Goal: Check status: Check status

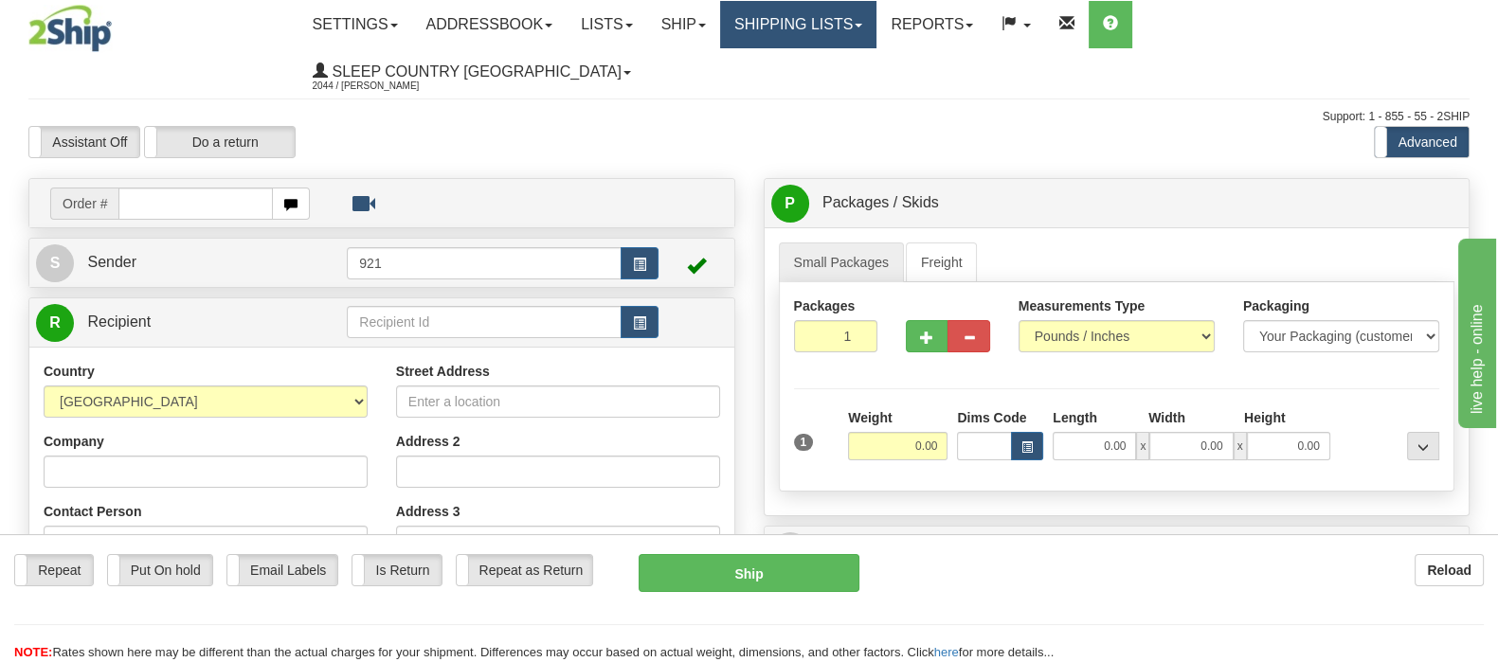
click at [876, 12] on link "Shipping lists" at bounding box center [798, 24] width 156 height 47
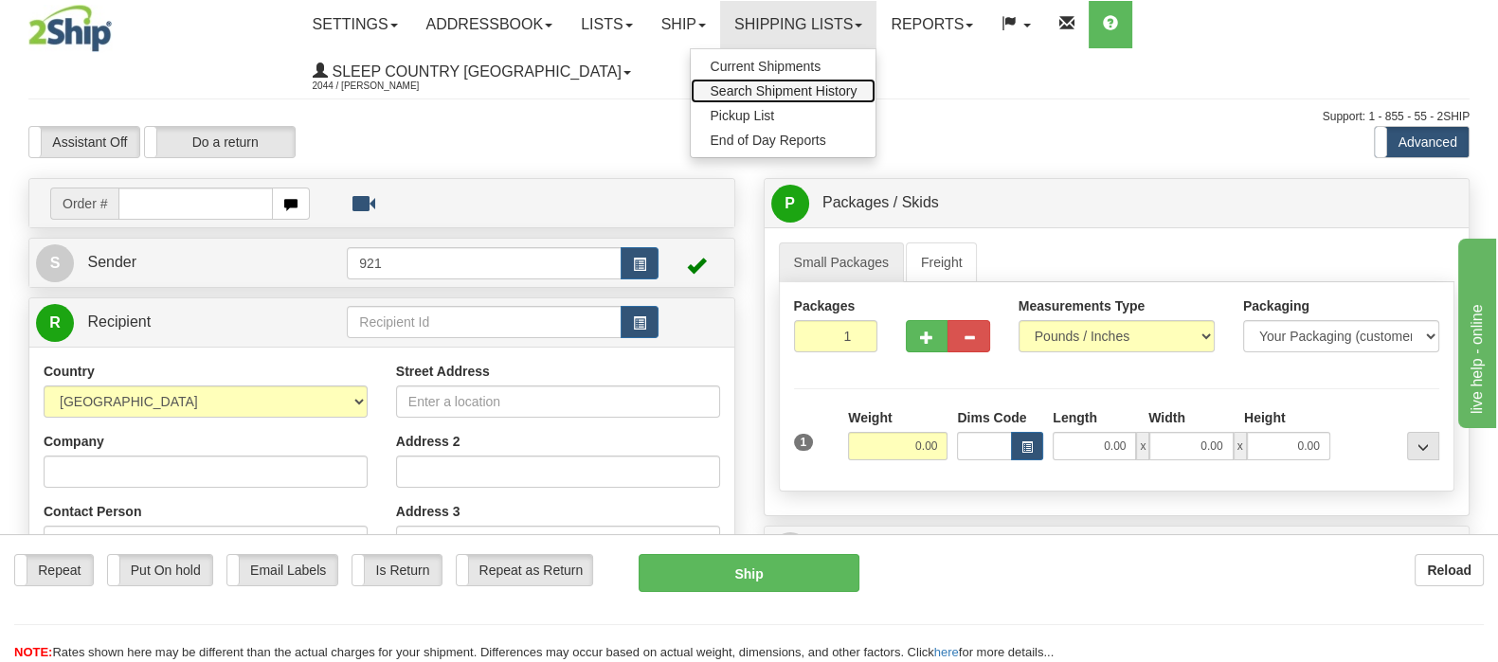
click at [856, 86] on span "Search Shipment History" at bounding box center [783, 90] width 147 height 15
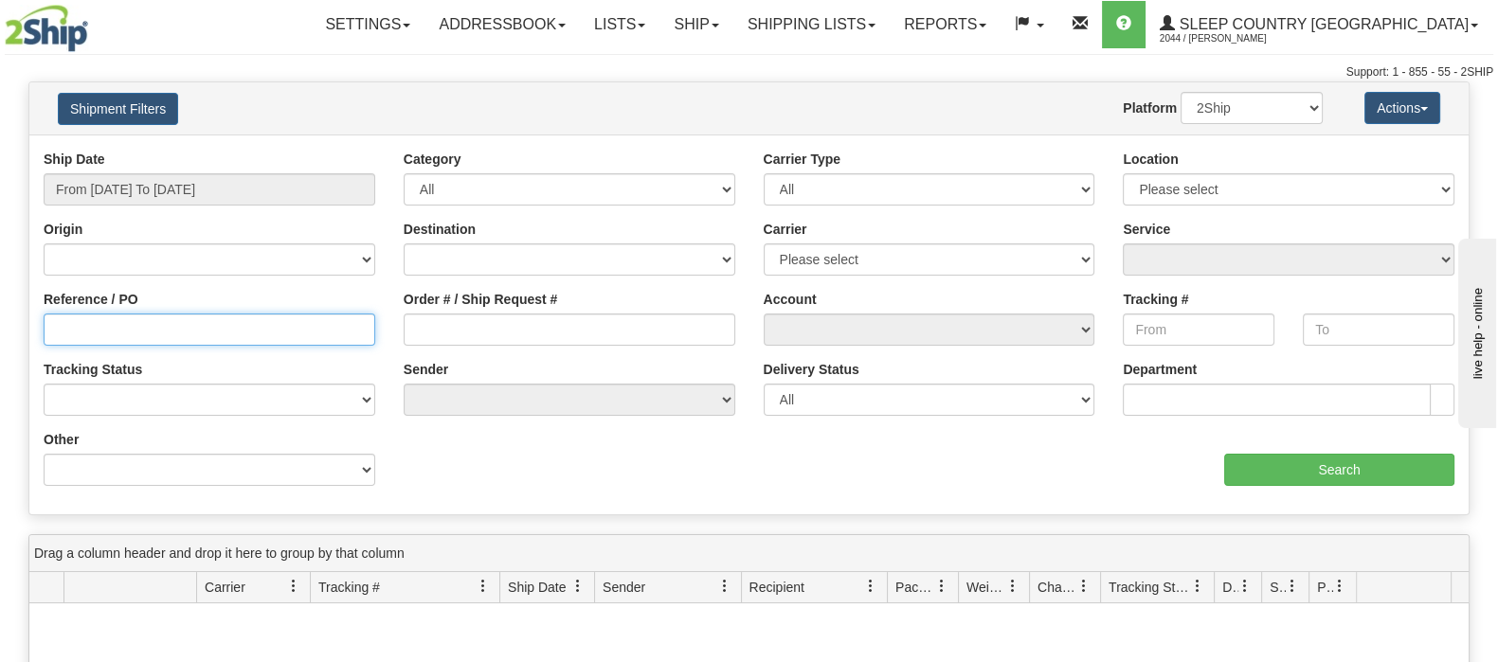
click at [107, 323] on input "Reference / PO" at bounding box center [210, 330] width 332 height 32
paste input "9002H989215"
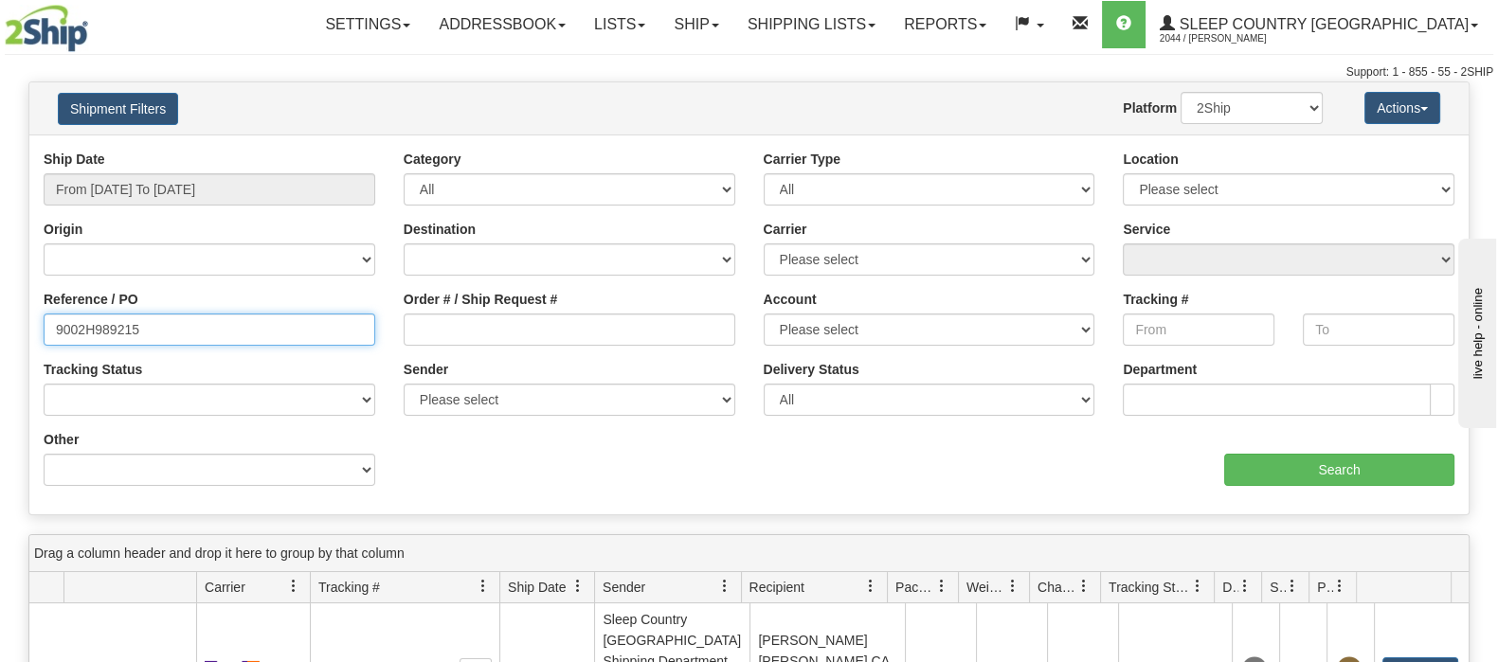
type input "9002H989215"
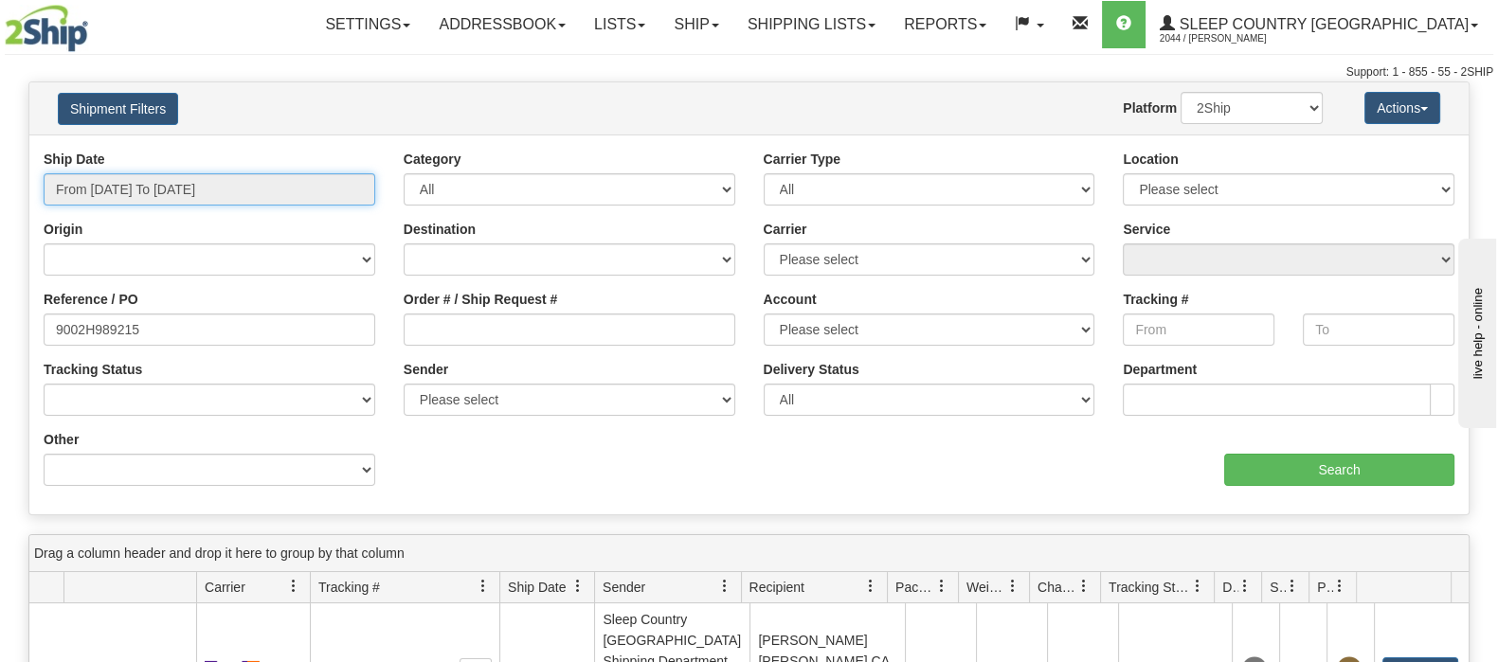
click at [131, 186] on input "From [DATE] To [DATE]" at bounding box center [210, 189] width 332 height 32
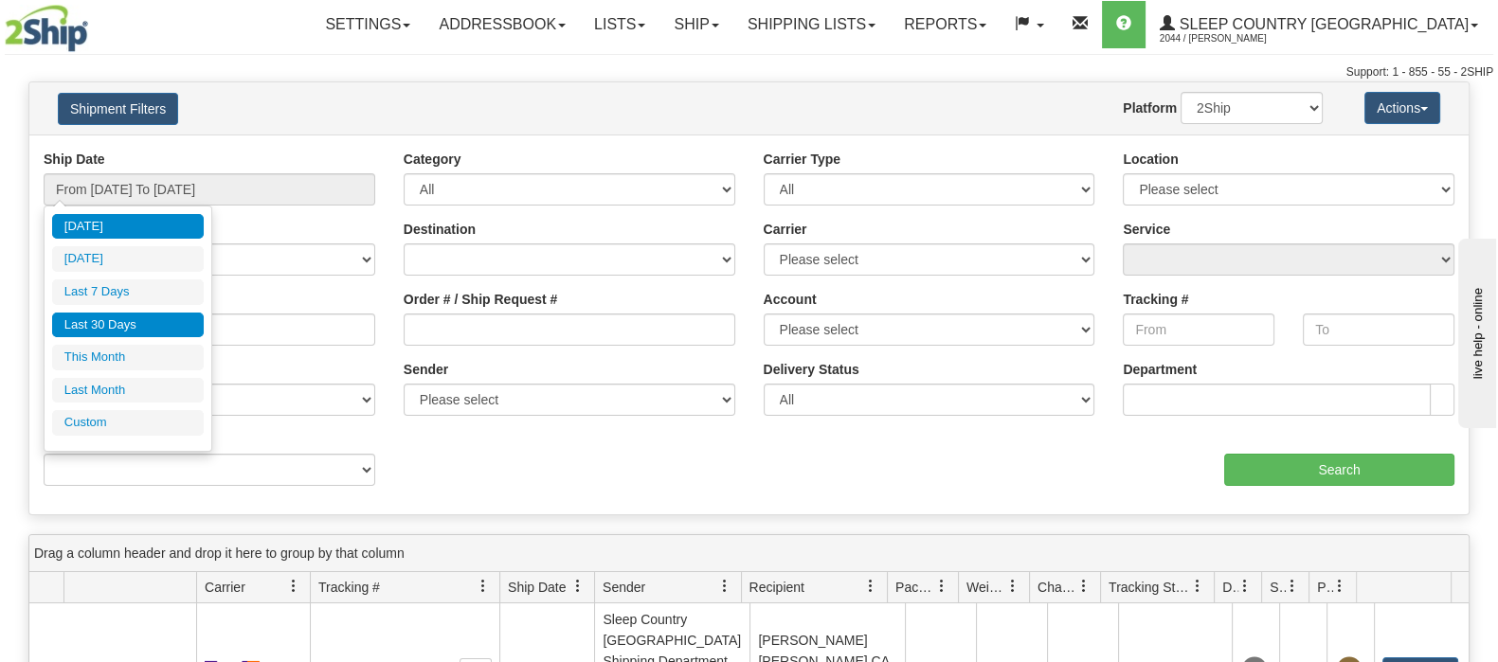
click at [156, 324] on li "Last 30 Days" at bounding box center [128, 326] width 152 height 26
type input "From [DATE] To [DATE]"
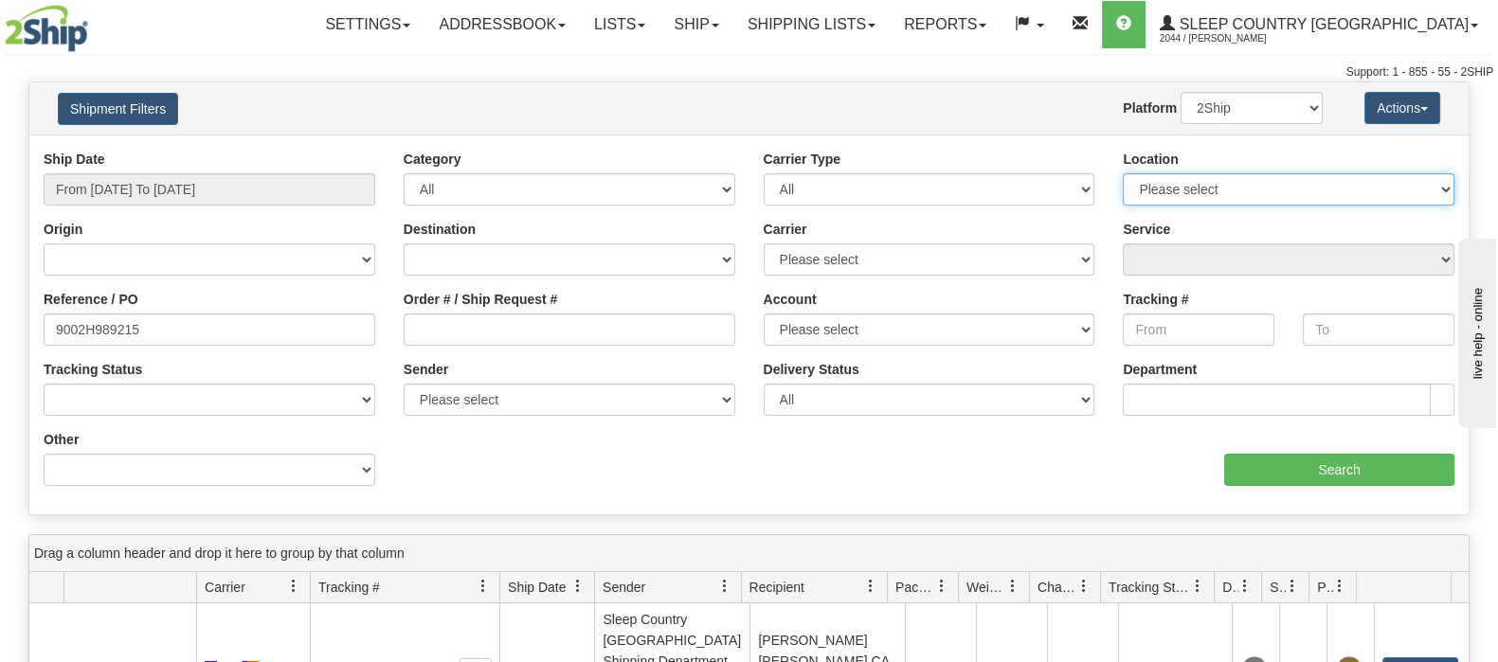
click at [1441, 188] on select "Please select Old Toronto DC 921 922 93 94 97 390 915 916 98 902 95 96 90 91 92…" at bounding box center [1289, 189] width 332 height 32
select select "6656"
click at [1123, 173] on select "Please select Old Toronto DC 921 922 93 94 97 390 915 916 98 902 95 96 90 91 92…" at bounding box center [1289, 189] width 332 height 32
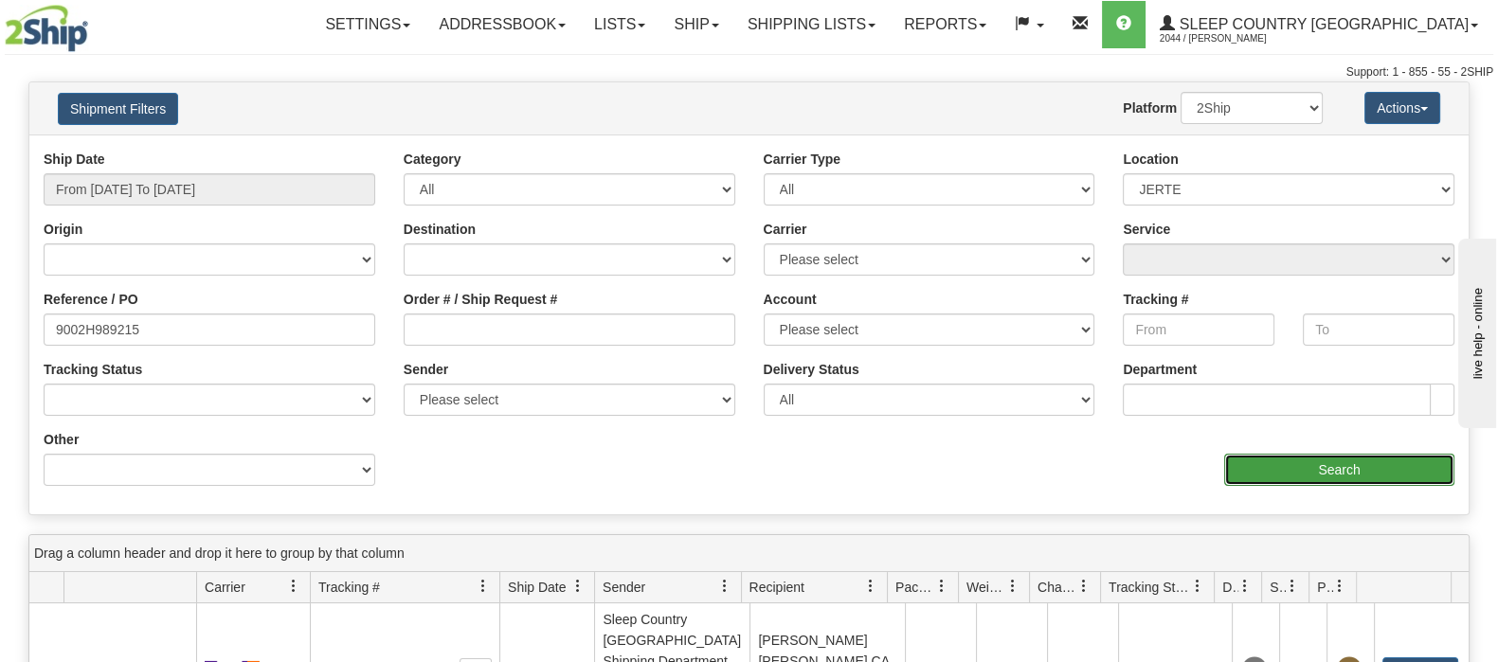
click at [1289, 468] on input "Search" at bounding box center [1339, 470] width 230 height 32
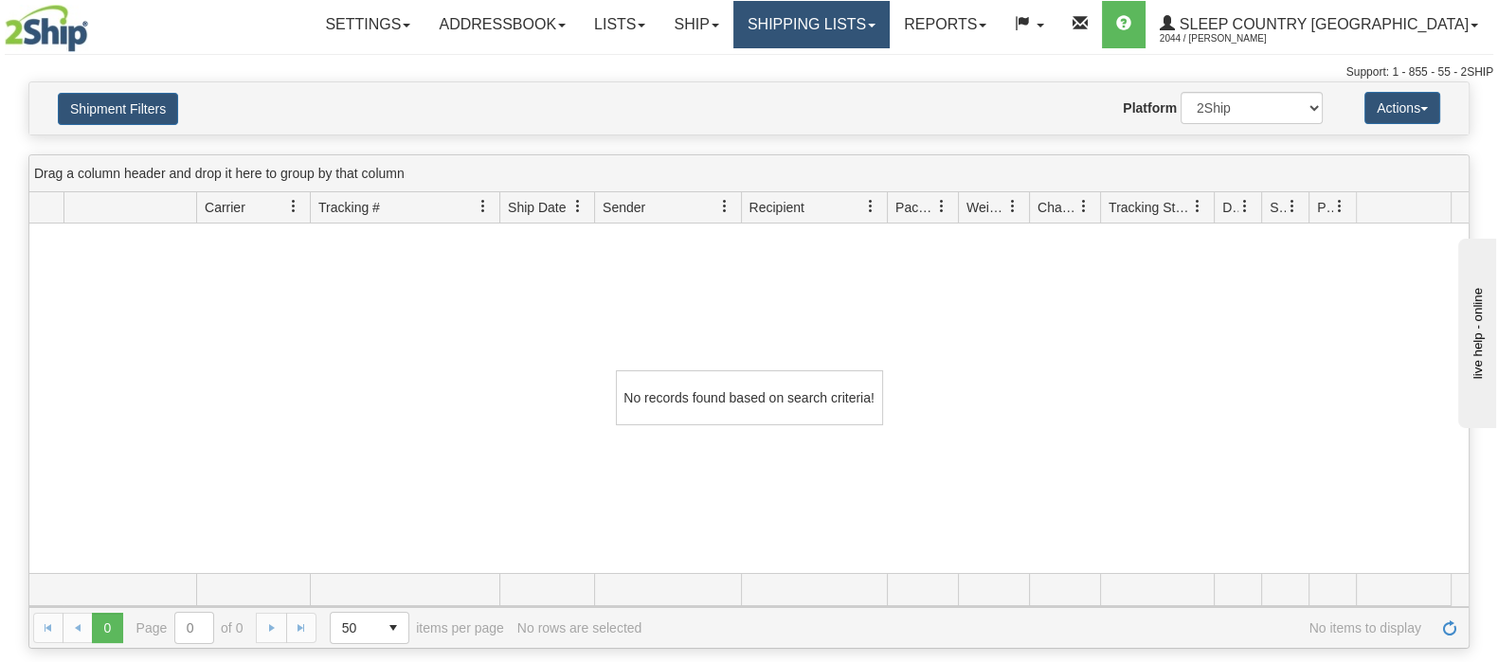
click at [890, 17] on link "Shipping lists" at bounding box center [811, 24] width 156 height 47
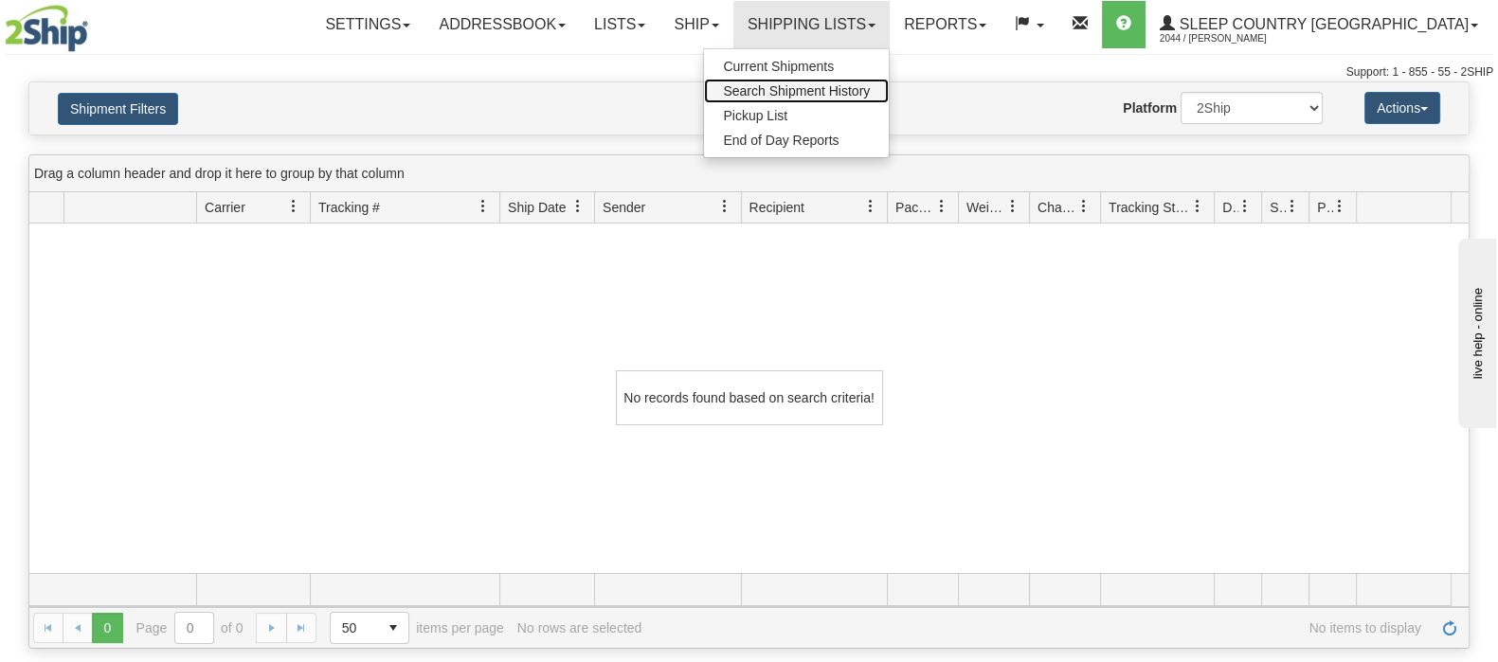
click at [870, 87] on span "Search Shipment History" at bounding box center [796, 90] width 147 height 15
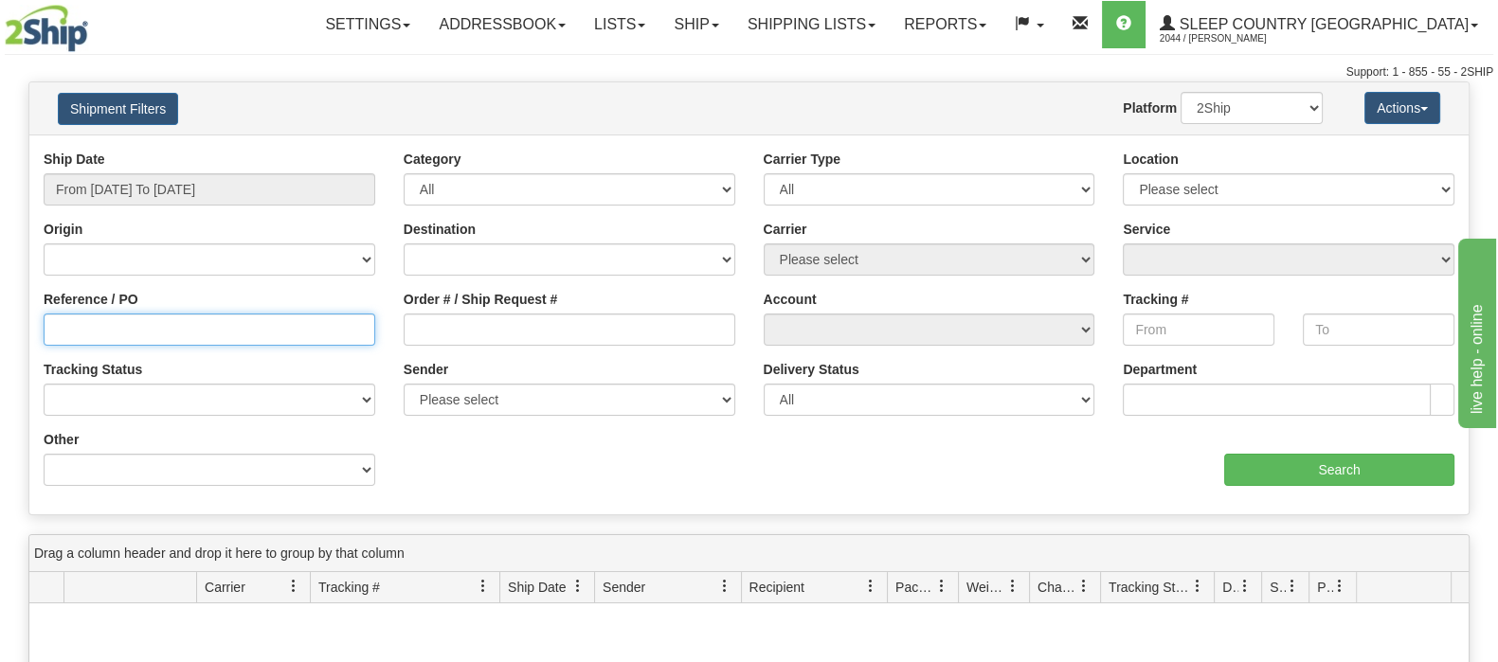
click at [99, 334] on input "Reference / PO" at bounding box center [210, 330] width 332 height 32
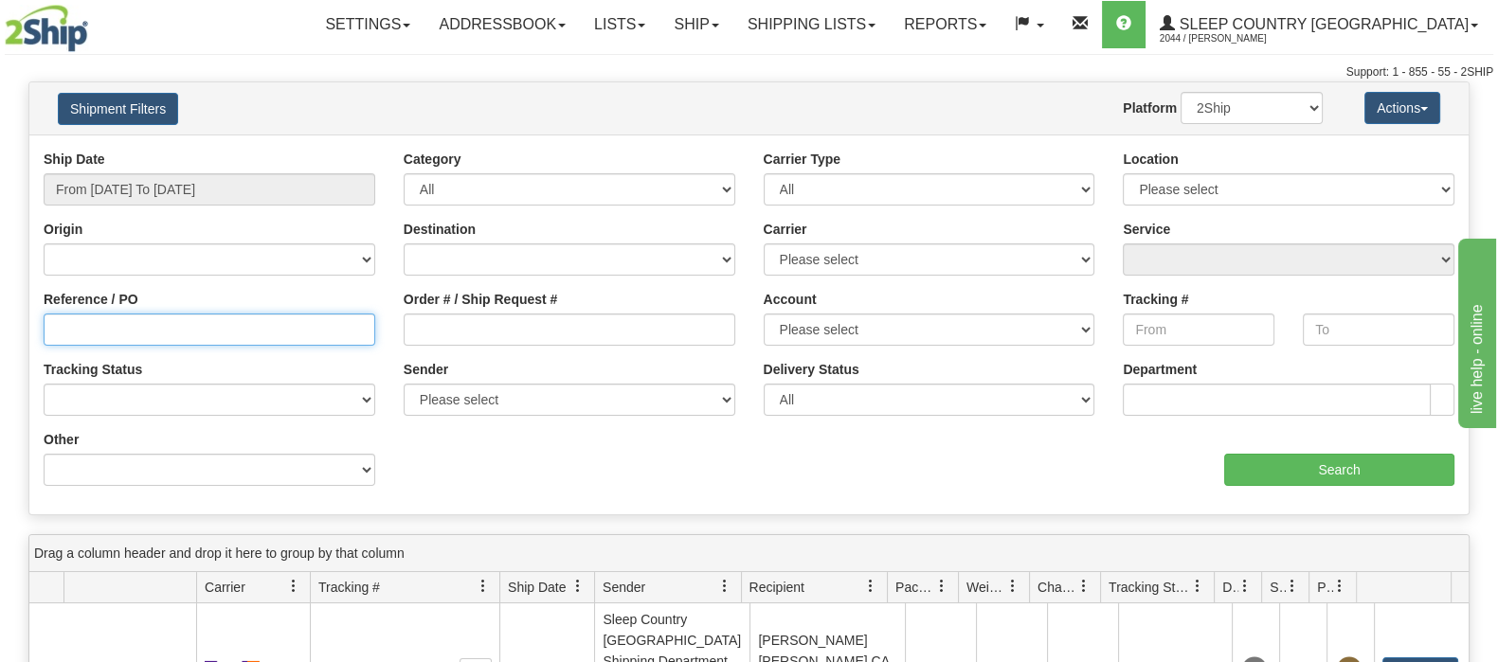
paste input "9002H989215"
type input "9002H989215"
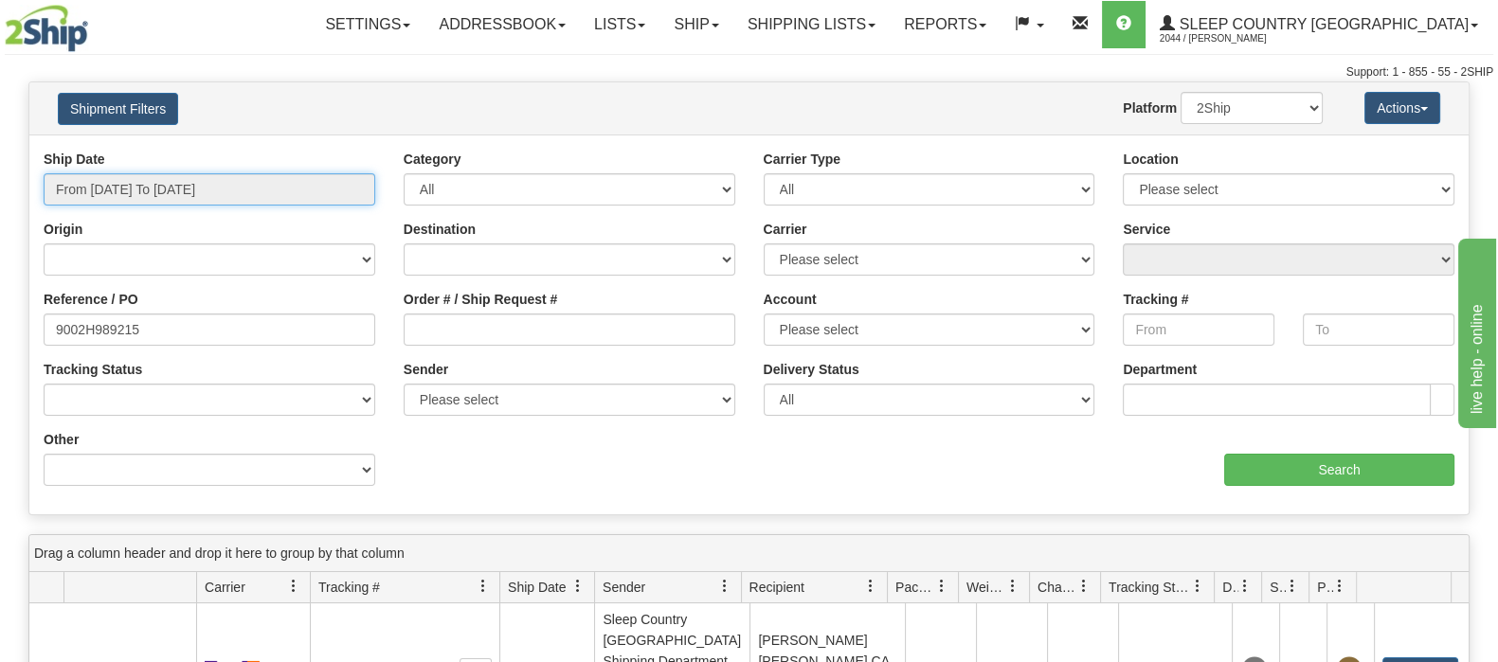
click at [167, 182] on input "From [DATE] To [DATE]" at bounding box center [210, 189] width 332 height 32
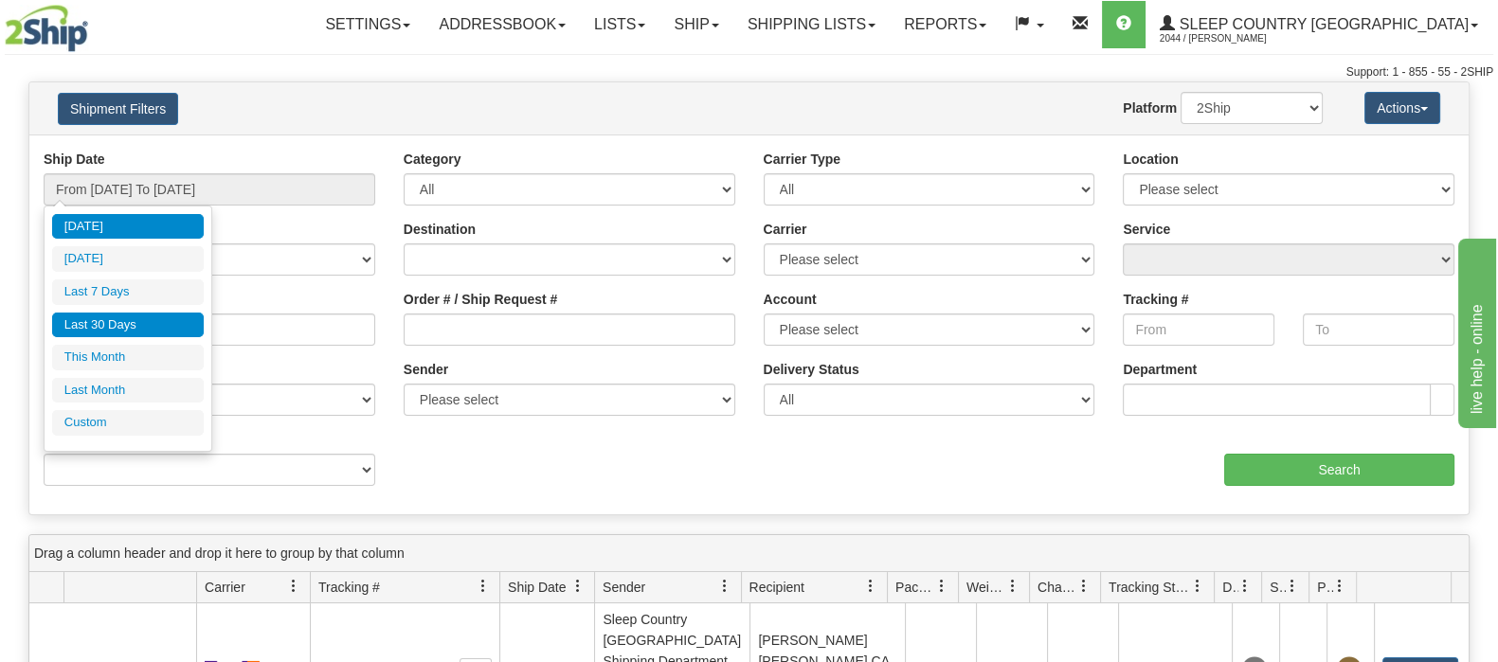
click at [142, 327] on li "Last 30 Days" at bounding box center [128, 326] width 152 height 26
type input "From [DATE] To [DATE]"
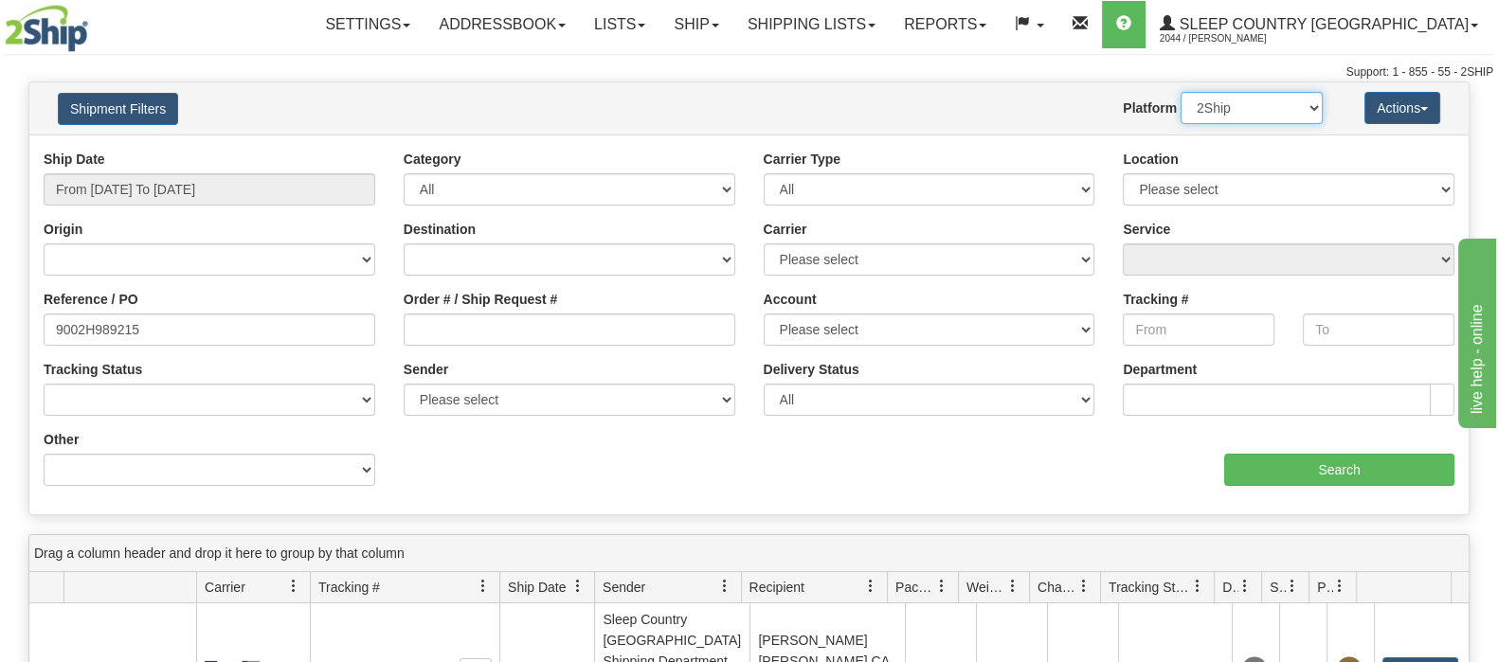
click at [1299, 103] on select "2Ship Imported" at bounding box center [1251, 108] width 142 height 32
select select "1"
click at [1180, 92] on select "2Ship Imported" at bounding box center [1251, 108] width 142 height 32
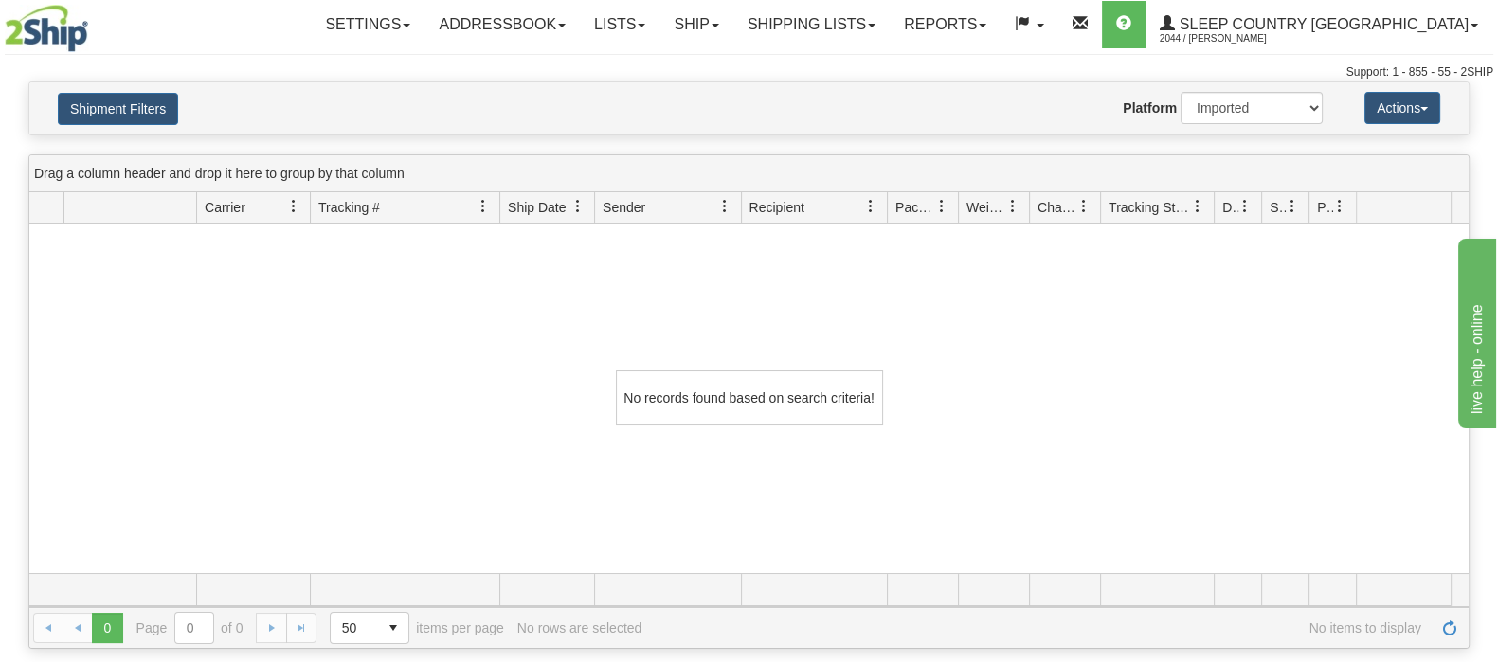
drag, startPoint x: 281, startPoint y: 42, endPoint x: 262, endPoint y: 26, distance: 24.9
click at [279, 42] on div "Settings Shipping Preferences Fields Preferences New Addressbook Recipients" at bounding box center [880, 24] width 1224 height 47
click at [880, 19] on link "Shipping lists" at bounding box center [811, 24] width 156 height 47
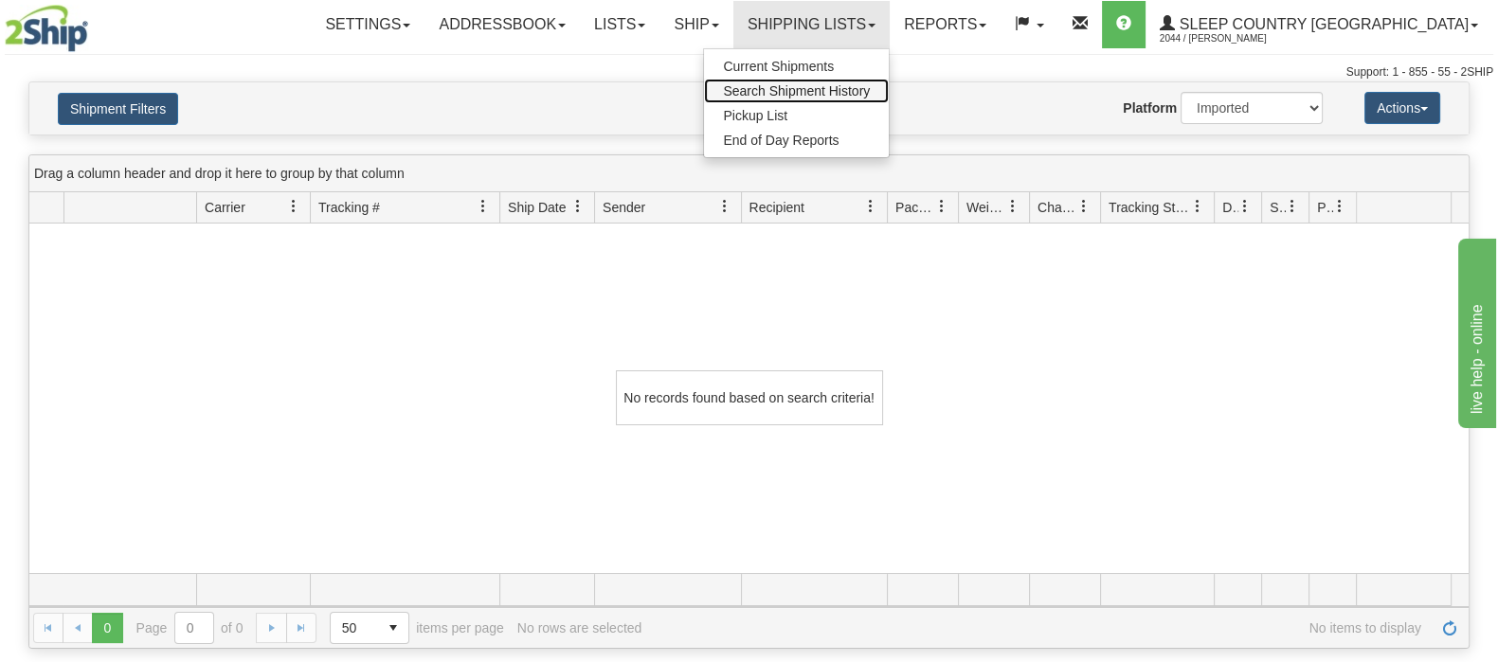
click at [870, 92] on span "Search Shipment History" at bounding box center [796, 90] width 147 height 15
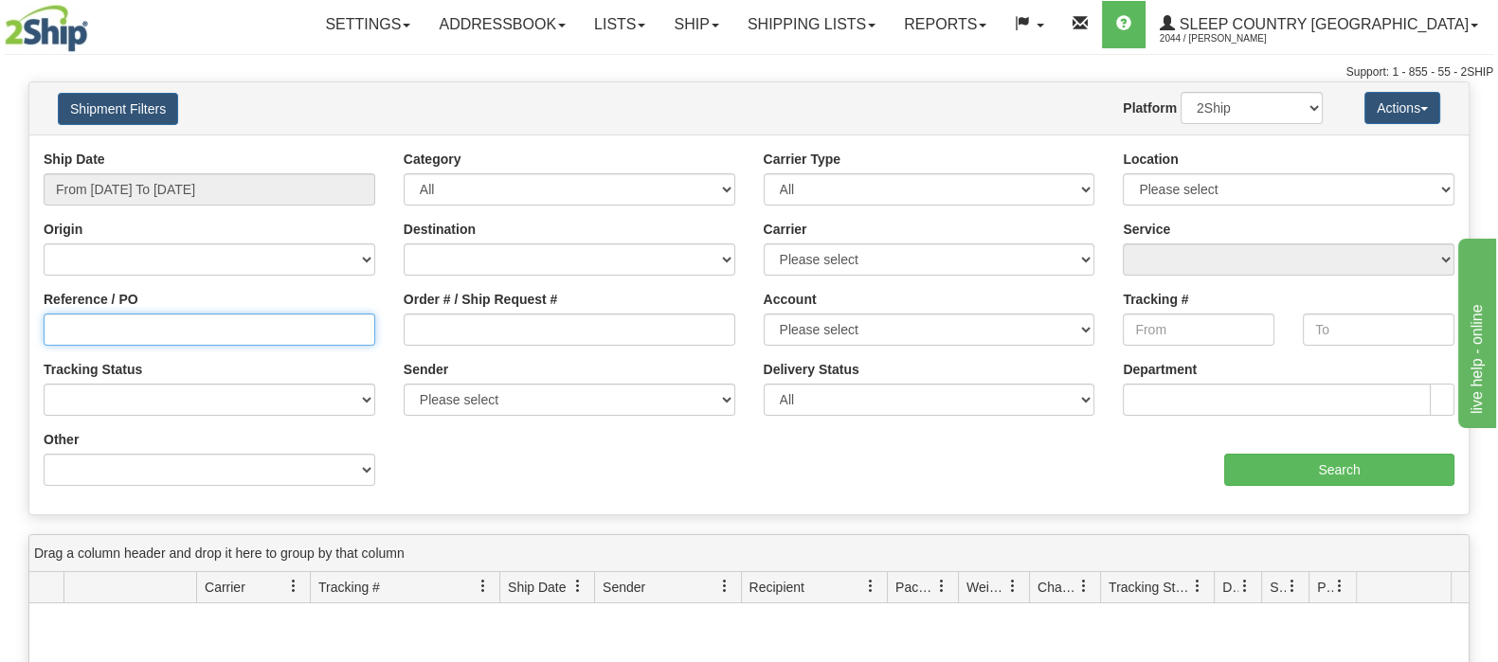
click at [109, 324] on input "Reference / PO" at bounding box center [210, 330] width 332 height 32
paste input "9002H974639"
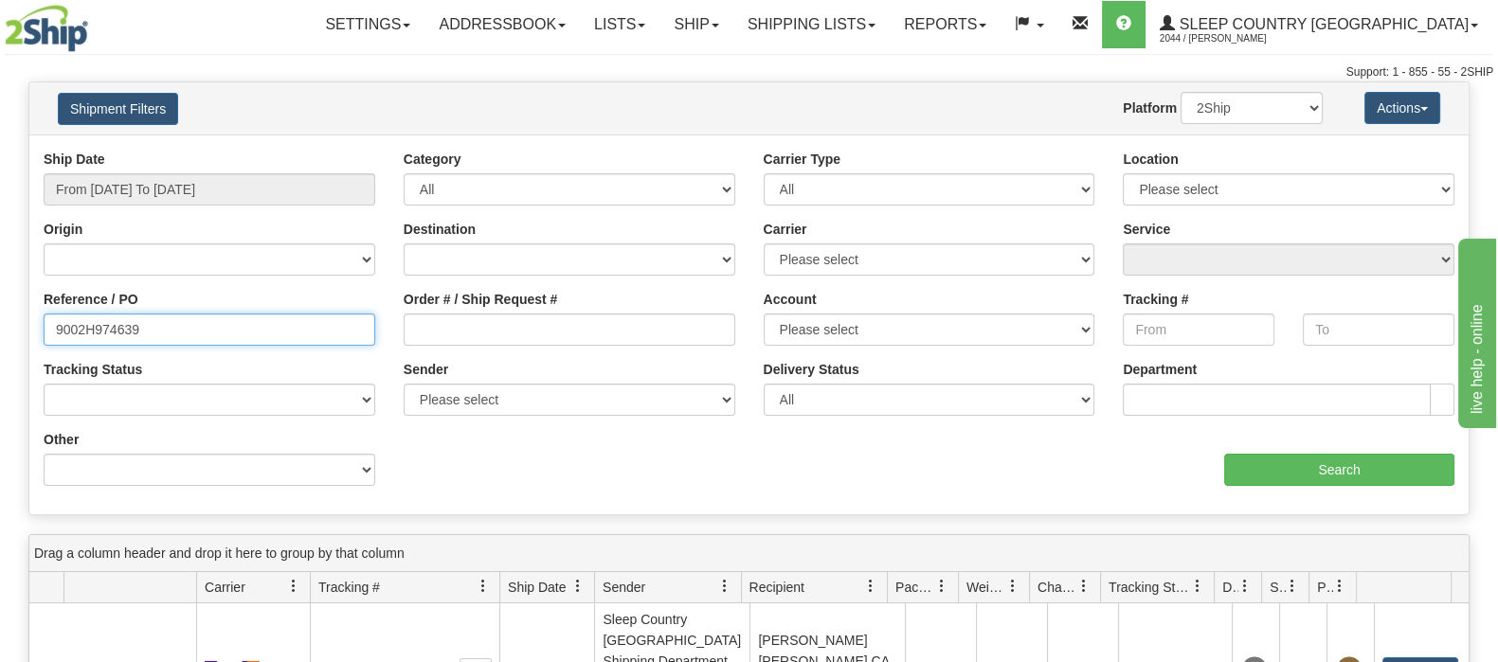
type input "9002H974639"
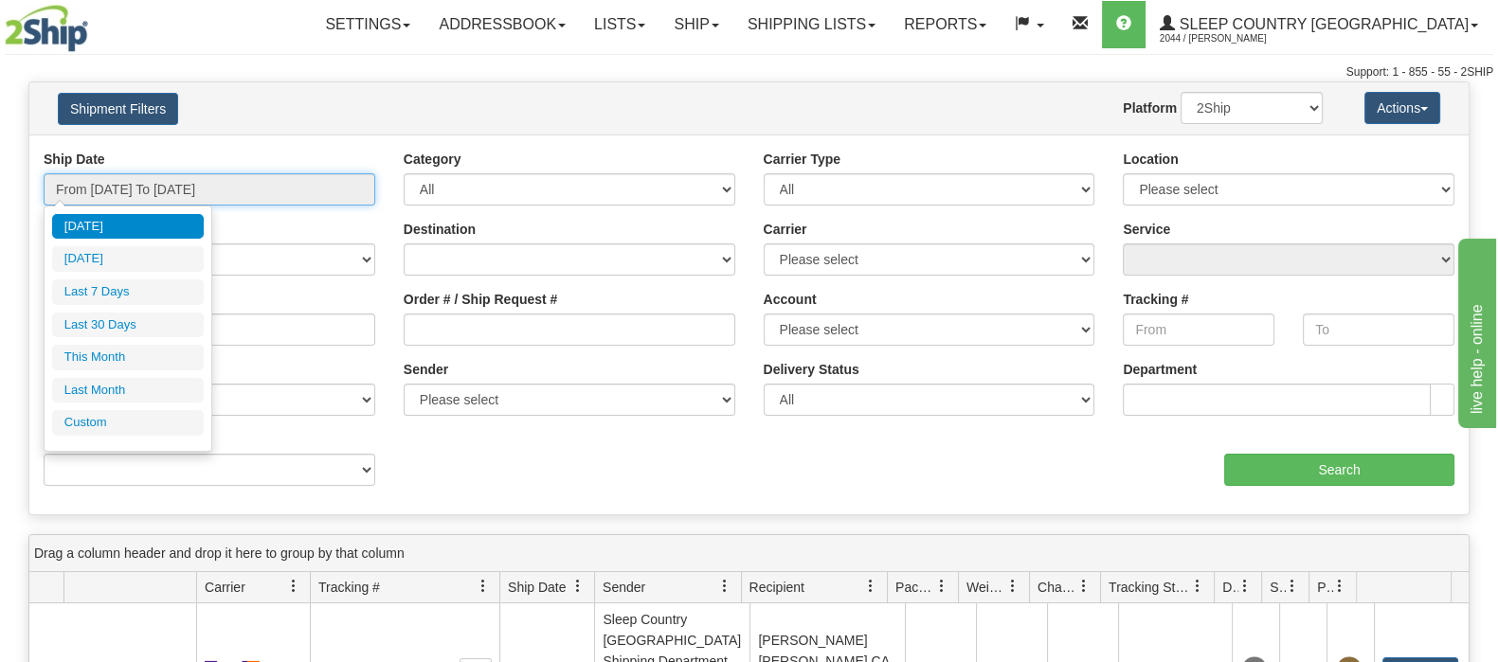
click at [99, 183] on input "From 08/14/2025 To 08/15/2025" at bounding box center [210, 189] width 332 height 32
click at [98, 324] on li "Last 30 Days" at bounding box center [128, 326] width 152 height 26
type input "From [DATE] To [DATE]"
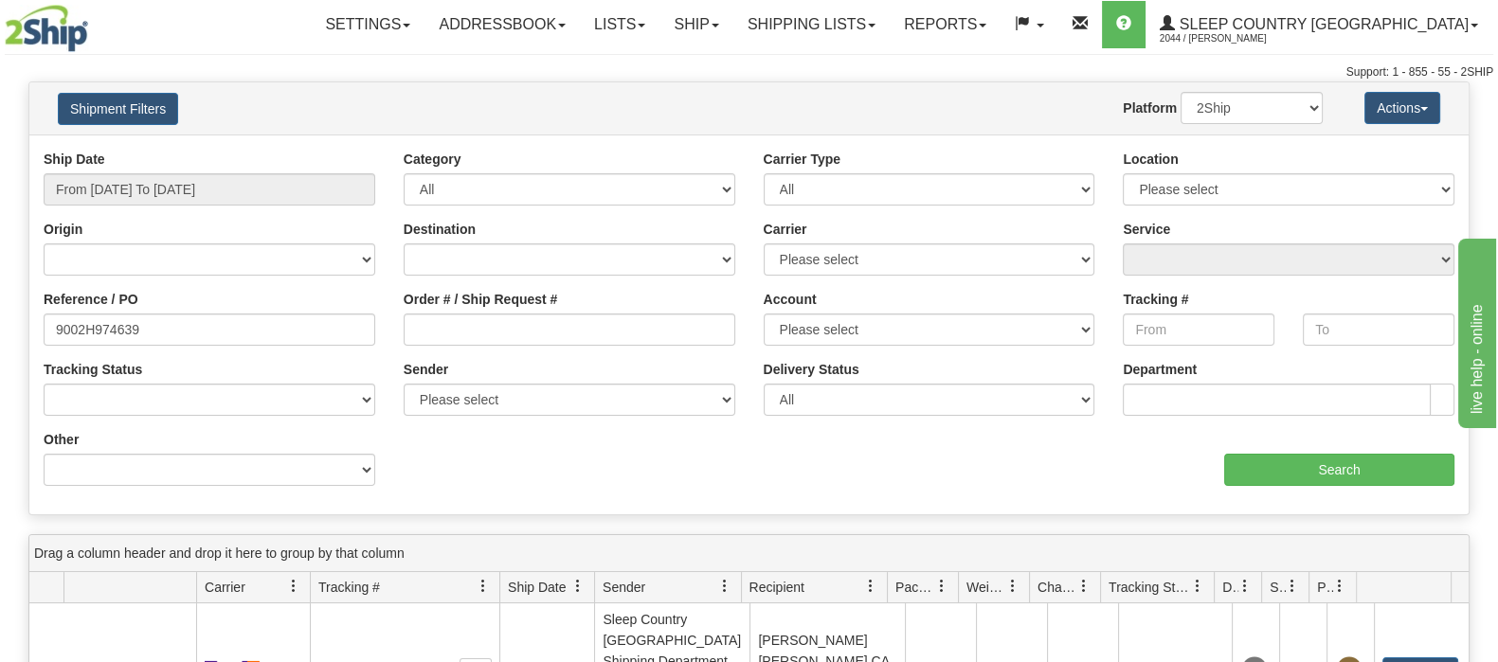
click at [166, 16] on div at bounding box center [122, 28] width 234 height 47
click at [1446, 187] on select "Please select Old Toronto DC 921 922 93 94 97 390 915 916 98 902 95 96 90 91 92…" at bounding box center [1289, 189] width 332 height 32
select select "6710"
click at [1123, 173] on select "Please select Old Toronto DC 921 922 93 94 97 390 915 916 98 902 95 96 90 91 92…" at bounding box center [1289, 189] width 332 height 32
click at [1276, 468] on input "Search" at bounding box center [1339, 470] width 230 height 32
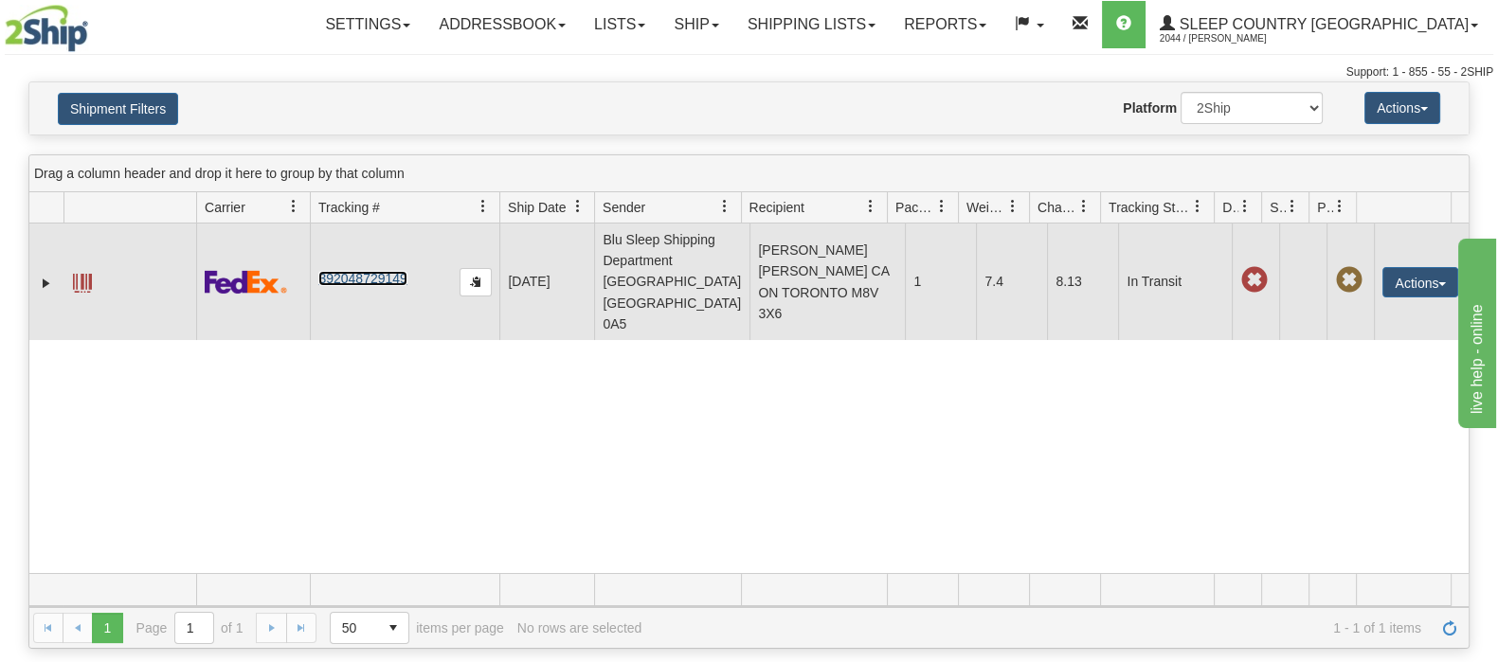
click at [347, 272] on link "392048729149" at bounding box center [362, 278] width 88 height 15
